Goal: Transaction & Acquisition: Subscribe to service/newsletter

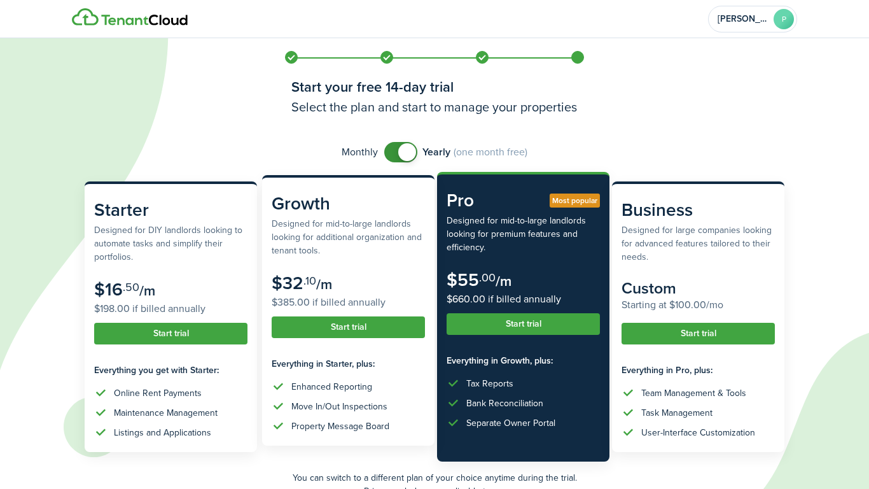
click at [334, 338] on button "Start trial" at bounding box center [348, 327] width 153 height 22
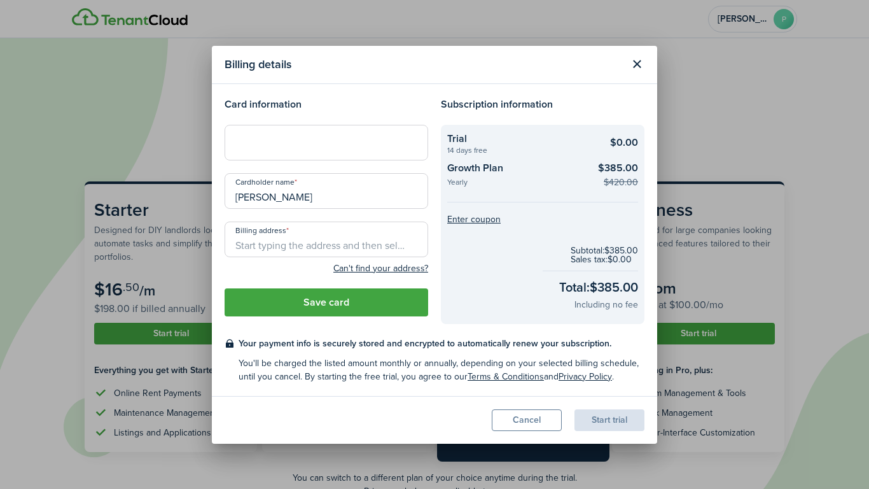
click at [630, 64] on button "Close modal" at bounding box center [637, 64] width 22 height 22
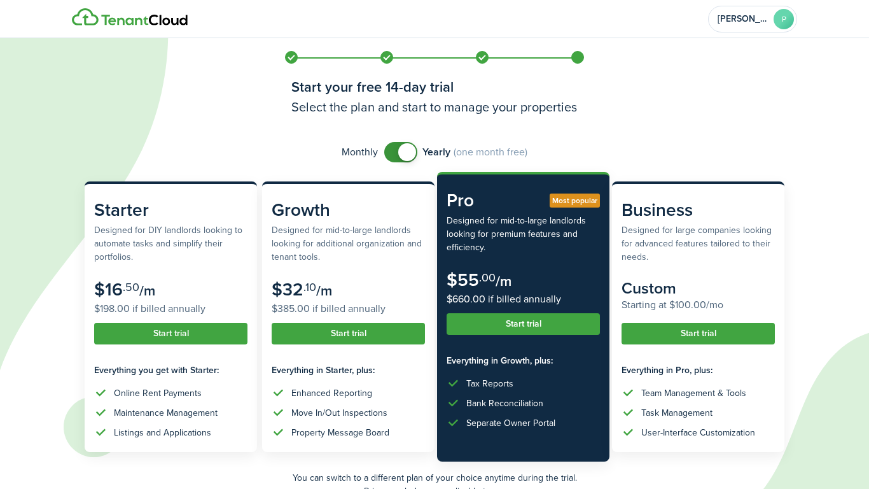
checkbox input "false"
click at [402, 150] on span at bounding box center [407, 152] width 18 height 18
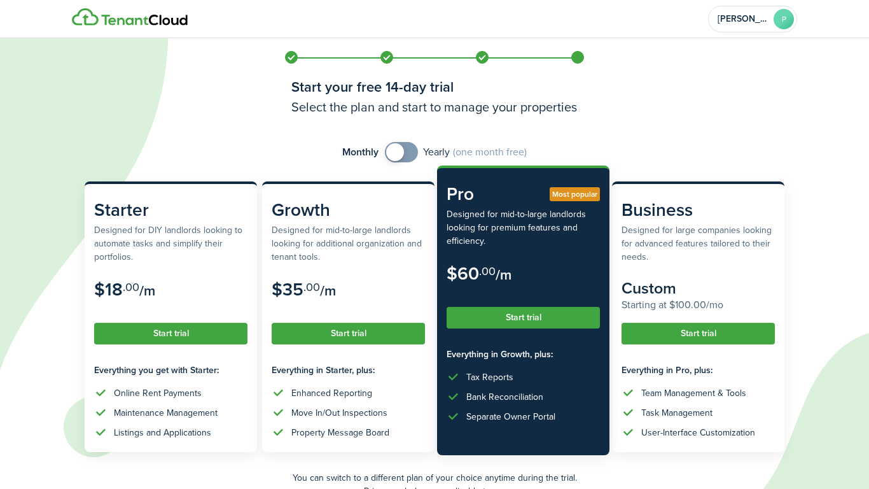
click at [506, 317] on button "Start trial" at bounding box center [523, 318] width 153 height 22
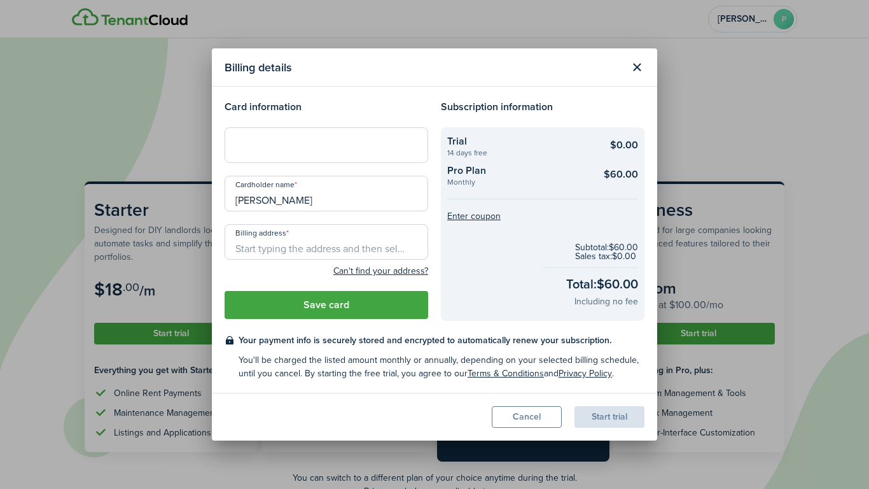
click at [257, 250] on input "Billing address" at bounding box center [327, 242] width 204 height 36
click at [283, 278] on div "[STREET_ADDRESS][PERSON_NAME]" at bounding box center [327, 270] width 204 height 21
type input "[STREET_ADDRESS][PERSON_NAME]"
click at [305, 305] on button "Save card" at bounding box center [327, 305] width 204 height 28
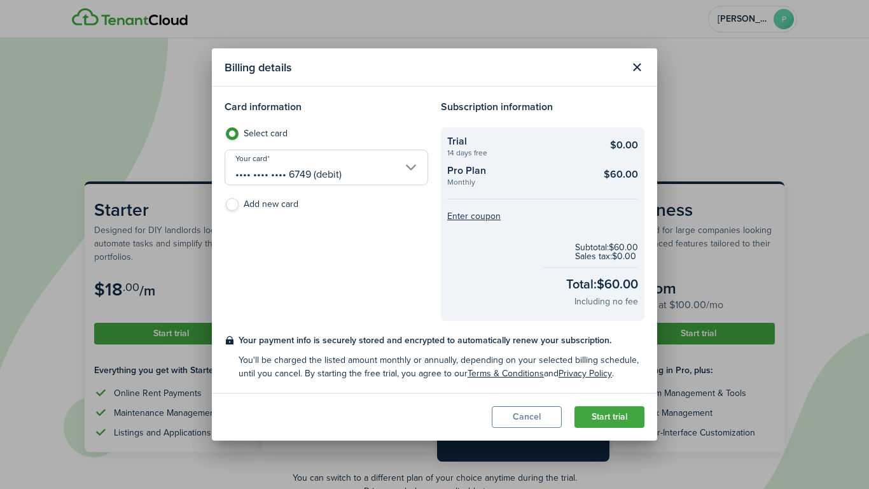
click at [611, 410] on button "Start trial" at bounding box center [610, 417] width 70 height 22
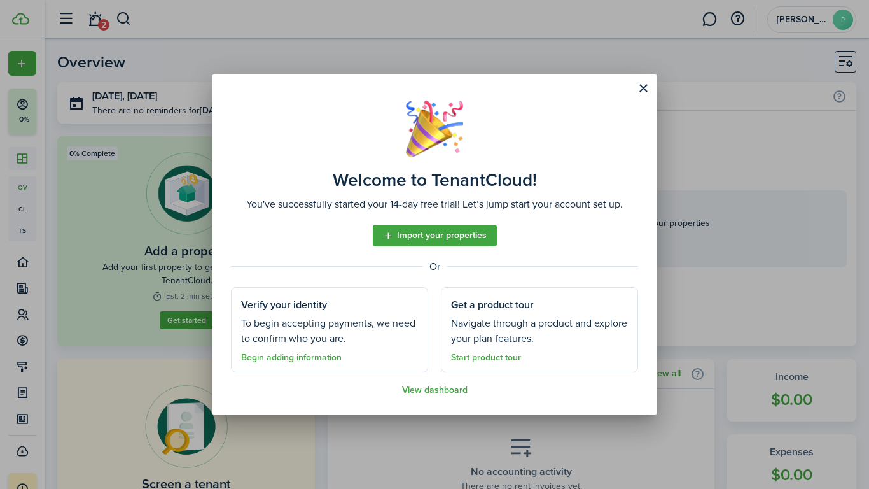
click at [417, 389] on link "View dashboard" at bounding box center [435, 390] width 66 height 10
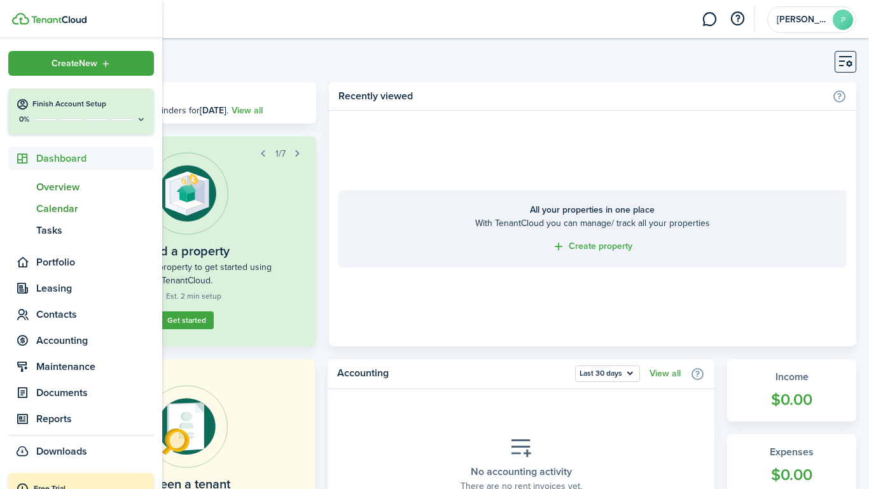
click at [50, 211] on span "Calendar" at bounding box center [95, 208] width 118 height 15
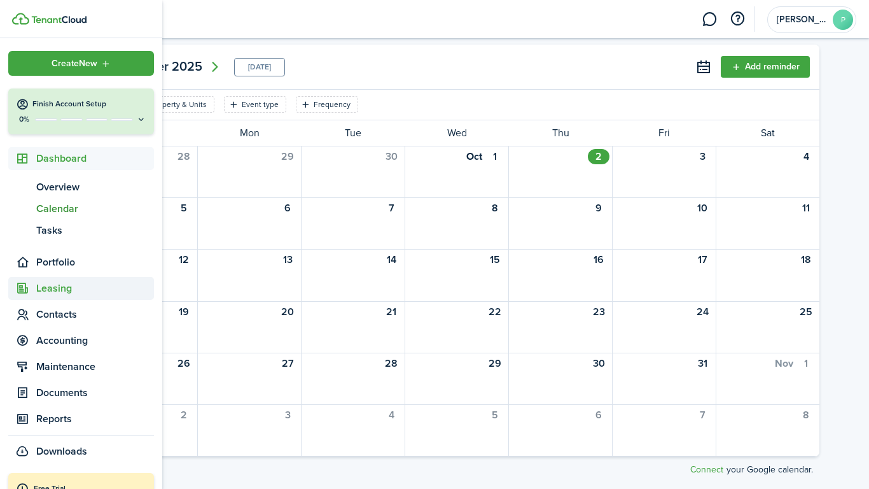
click at [39, 293] on span "Leasing" at bounding box center [95, 288] width 118 height 15
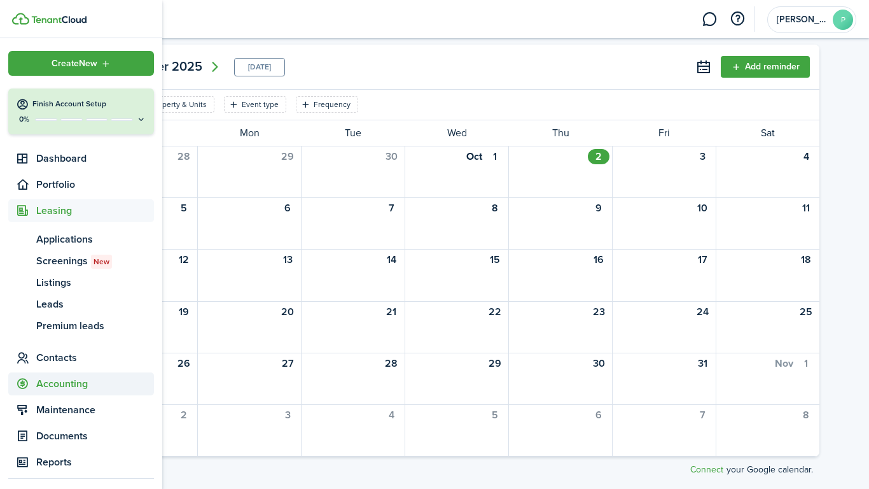
click at [47, 391] on span "Accounting" at bounding box center [95, 383] width 118 height 15
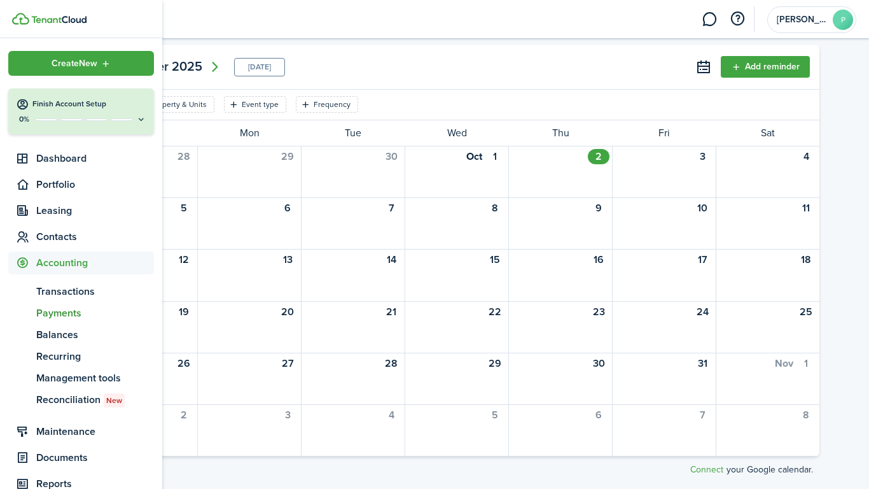
click at [28, 303] on span "pm" at bounding box center [22, 313] width 28 height 22
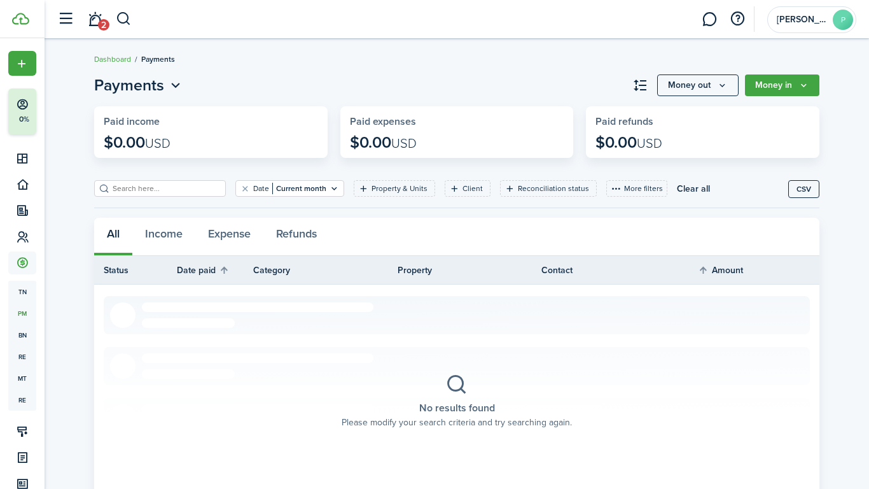
click at [244, 83] on header-page "Payments Money out Money in" at bounding box center [456, 90] width 725 height 32
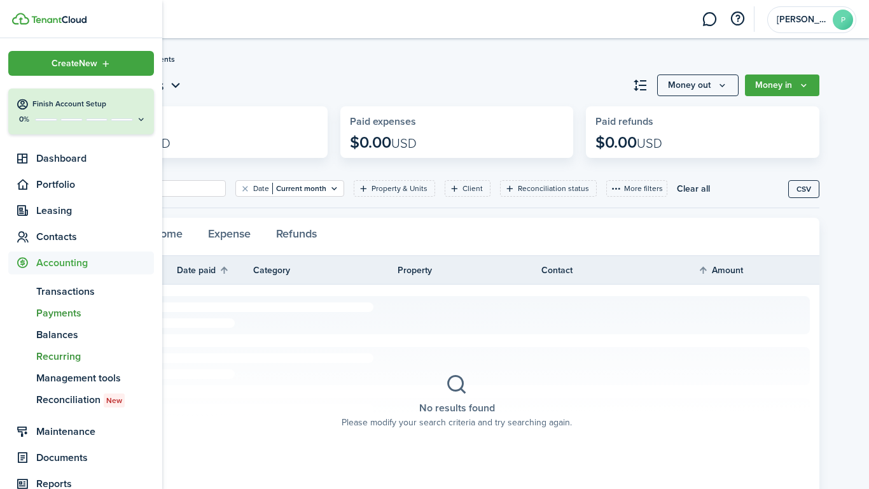
click at [59, 361] on span "Recurring" at bounding box center [95, 356] width 118 height 15
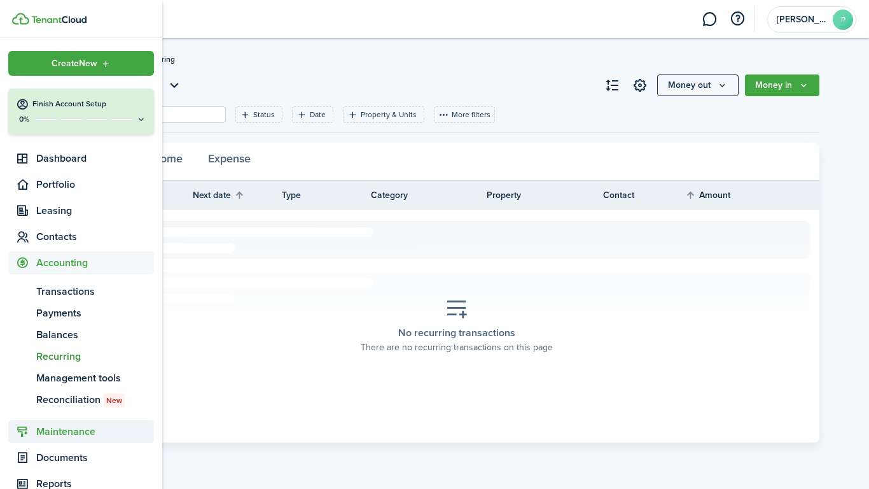
click at [61, 433] on span "Maintenance" at bounding box center [95, 431] width 118 height 15
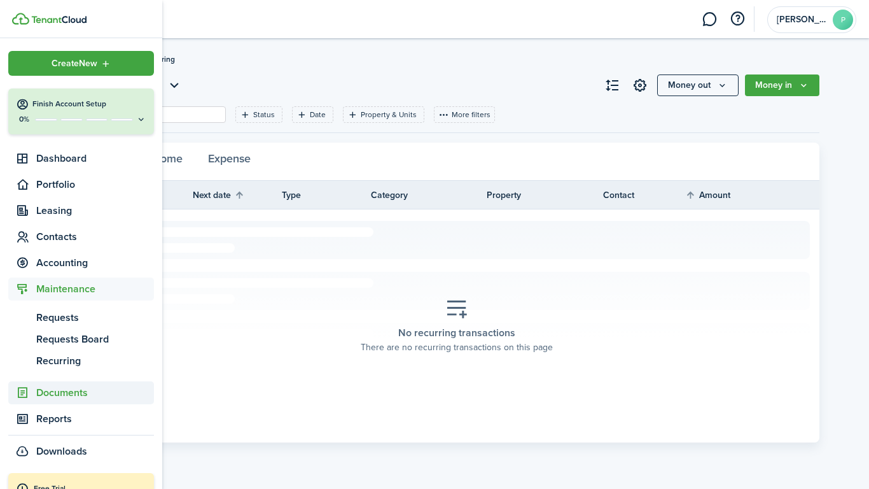
click at [62, 396] on span "Documents" at bounding box center [95, 392] width 118 height 15
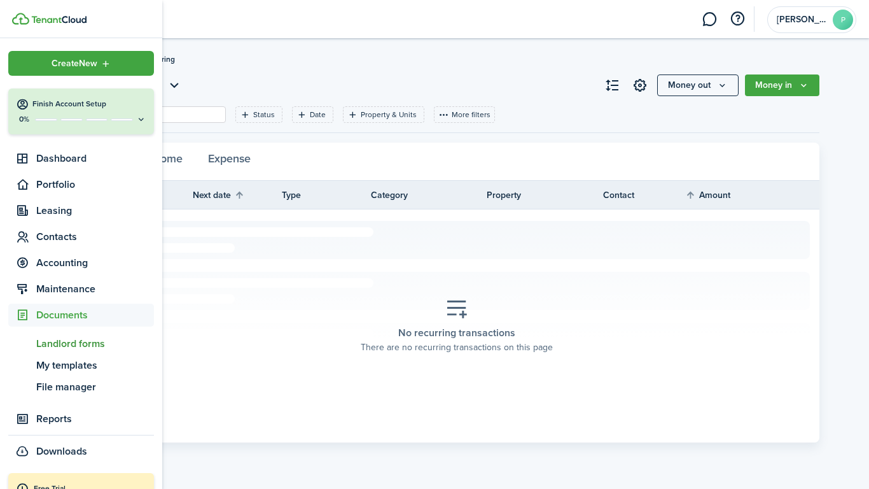
click at [76, 343] on span "Landlord forms" at bounding box center [95, 343] width 118 height 15
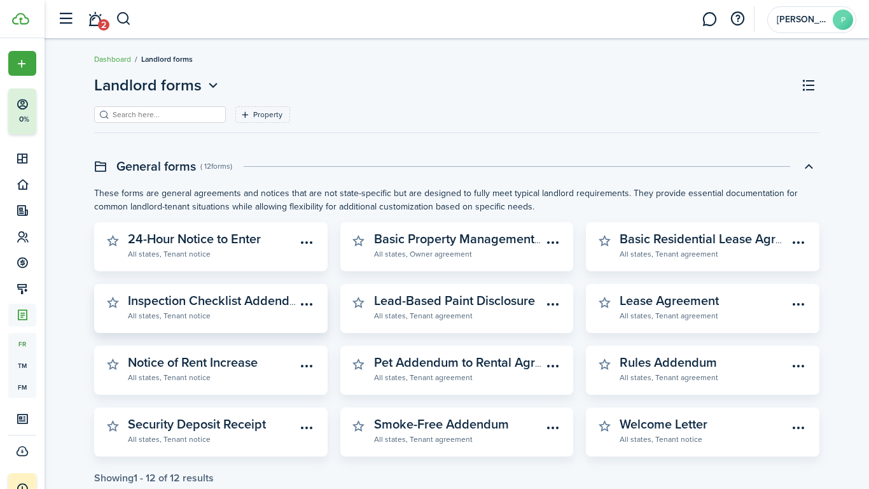
click at [186, 301] on widget-stats-description "Inspection Checklist Addendum" at bounding box center [217, 300] width 179 height 19
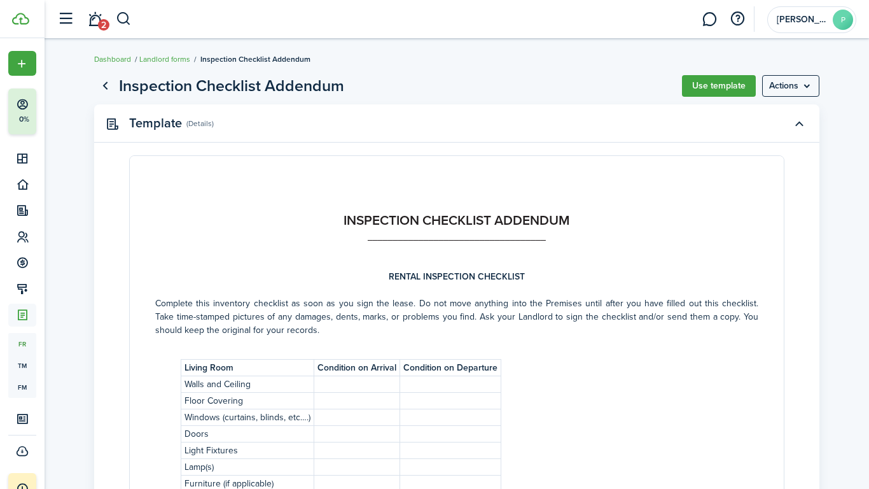
click at [101, 82] on link "Go back" at bounding box center [105, 86] width 22 height 22
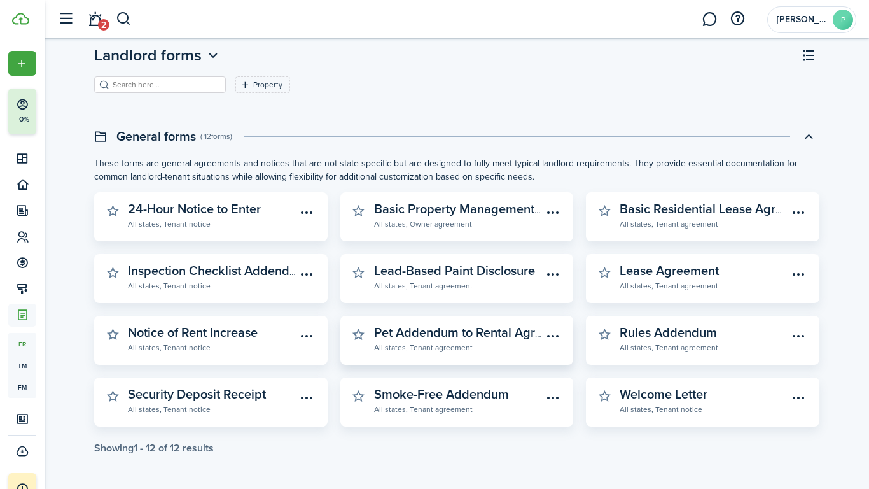
scroll to position [29, 0]
click at [649, 398] on widget-stats-description "Welcome Letter" at bounding box center [664, 394] width 88 height 19
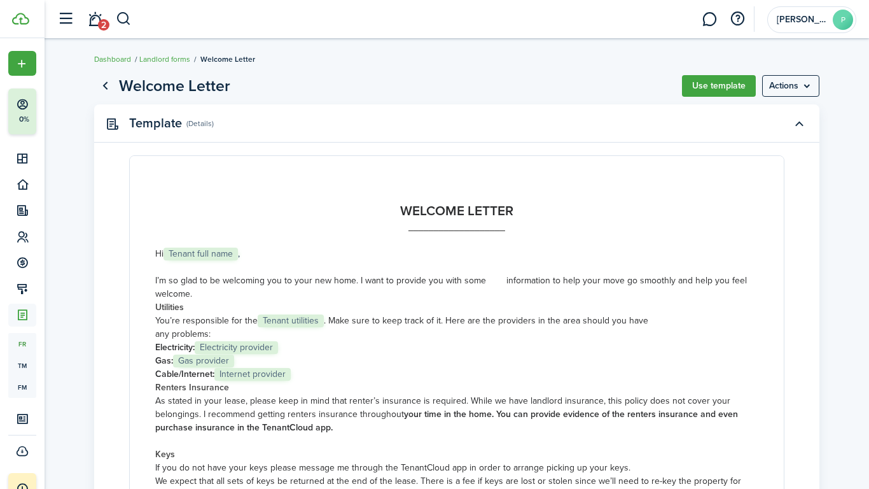
click at [218, 254] on p "Hi Tenant full name ," at bounding box center [456, 253] width 603 height 13
click at [855, 12] on popover-wrapper "[PERSON_NAME]" at bounding box center [811, 19] width 89 height 27
